Goal: Transaction & Acquisition: Purchase product/service

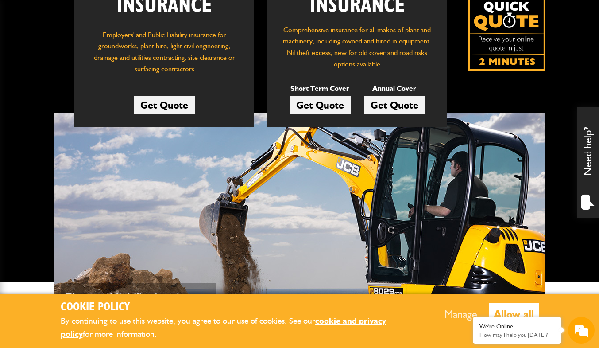
scroll to position [158, 0]
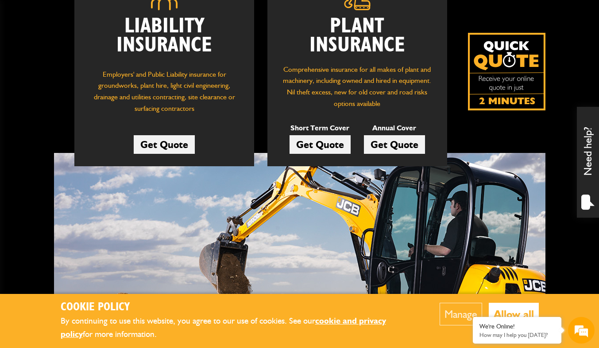
click at [319, 145] on link "Get Quote" at bounding box center [320, 144] width 61 height 19
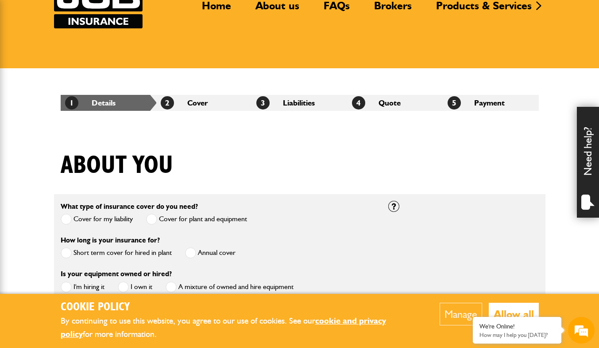
scroll to position [70, 0]
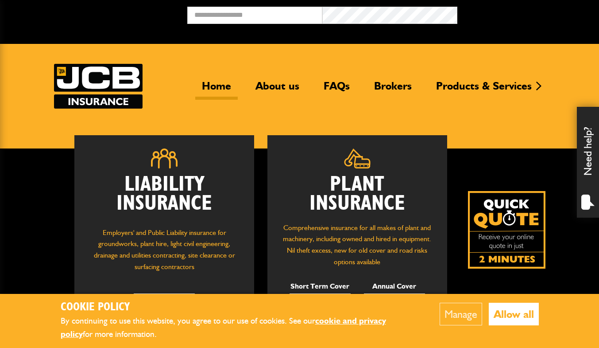
scroll to position [156, 0]
